Goal: Task Accomplishment & Management: Manage account settings

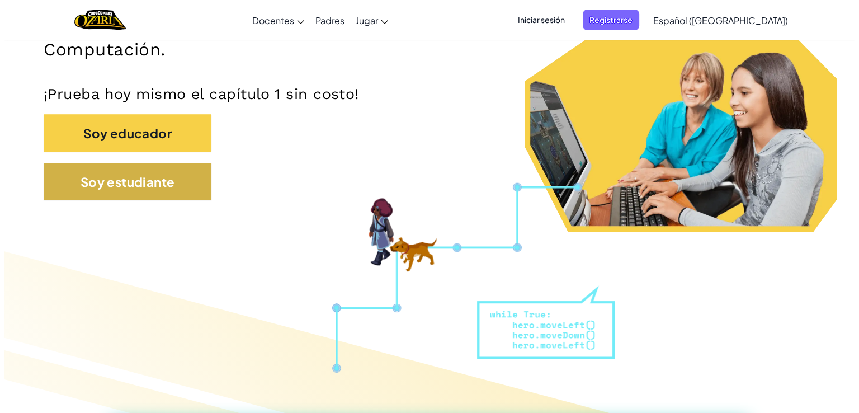
scroll to position [233, 0]
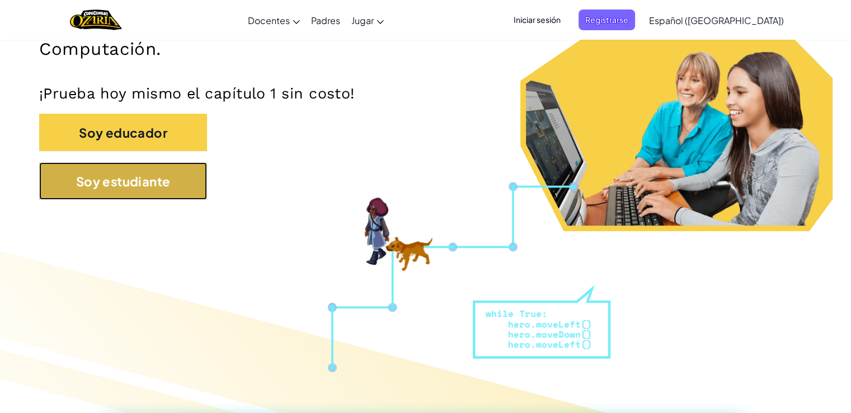
click at [166, 186] on font "Soy estudiante" at bounding box center [123, 181] width 95 height 16
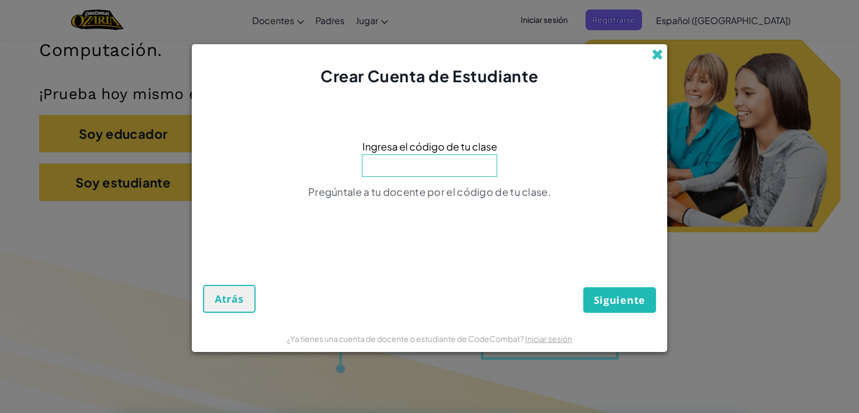
click at [658, 54] on span at bounding box center [658, 55] width 12 height 12
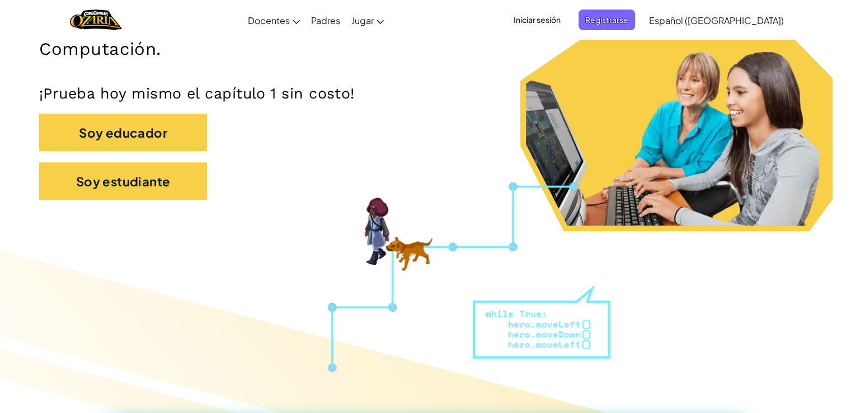
click at [559, 27] on span "Iniciar sesión" at bounding box center [537, 20] width 60 height 21
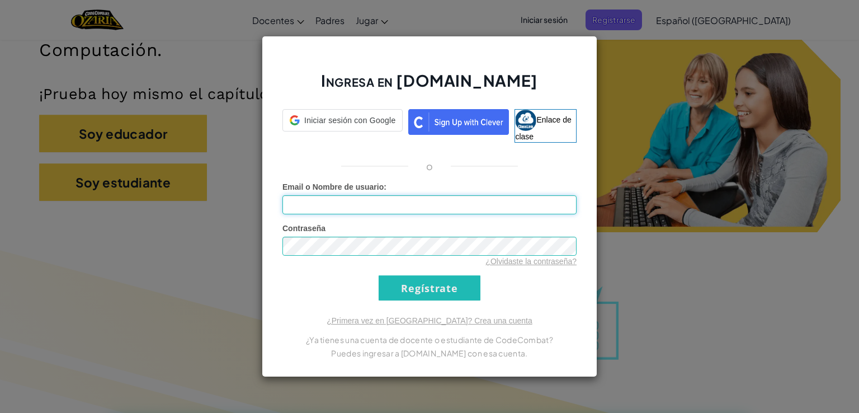
type input "[PERSON_NAME] Arias10"
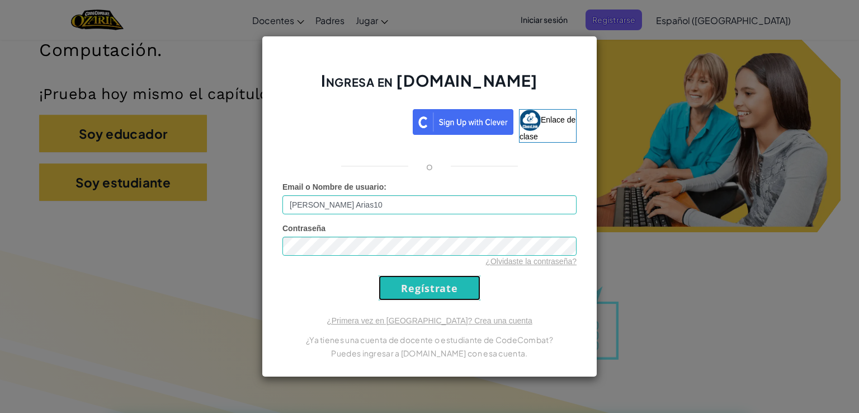
click at [441, 280] on input "Regístrate" at bounding box center [430, 287] width 102 height 25
